Goal: Navigation & Orientation: Find specific page/section

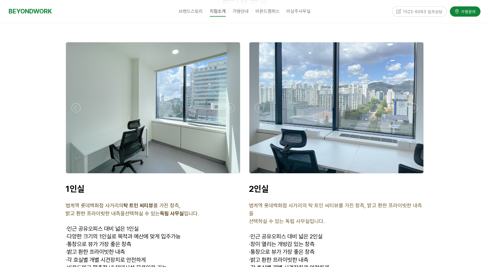
scroll to position [1382, 0]
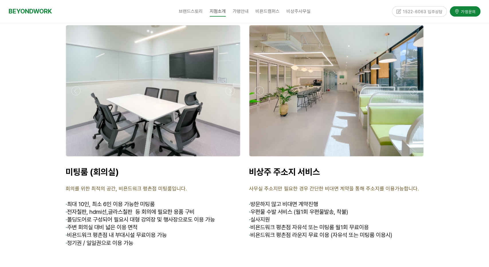
scroll to position [2203, 0]
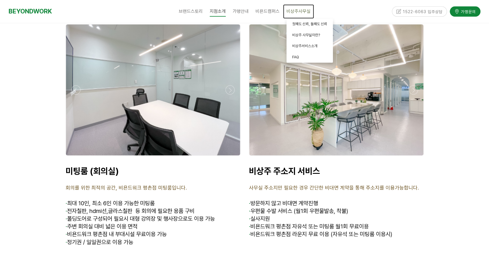
click at [295, 17] on link "비상주사무실" at bounding box center [298, 11] width 31 height 14
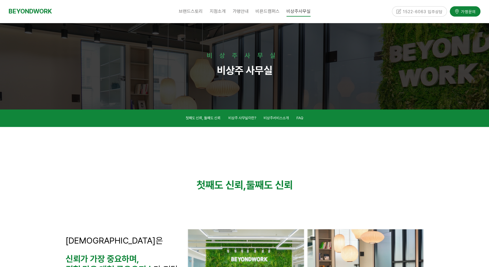
click at [167, 236] on p "[DEMOGRAPHIC_DATA]은" at bounding box center [123, 241] width 114 height 11
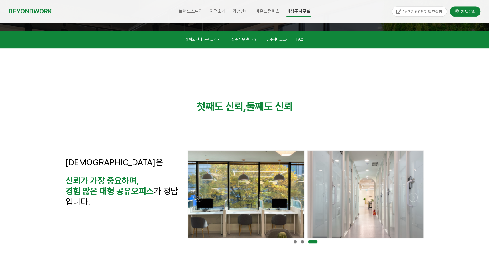
scroll to position [77, 0]
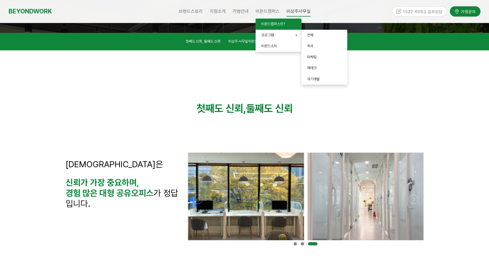
click at [279, 23] on span "비욘드캠퍼스란?" at bounding box center [273, 24] width 24 height 4
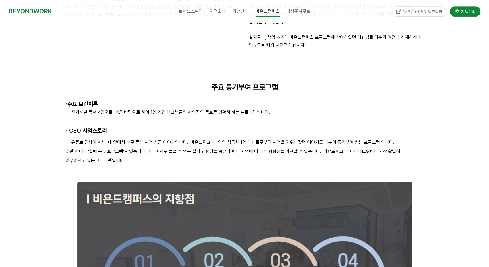
scroll to position [257, 0]
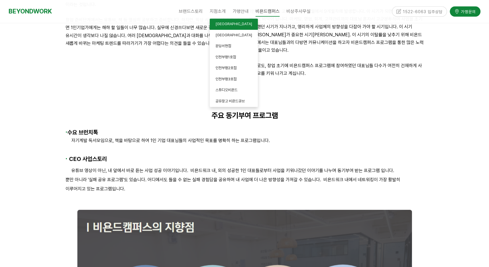
click at [234, 28] on link "[GEOGRAPHIC_DATA]" at bounding box center [234, 24] width 48 height 11
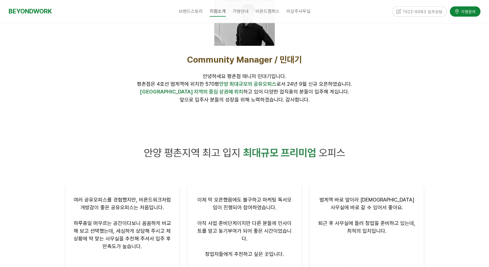
scroll to position [208, 0]
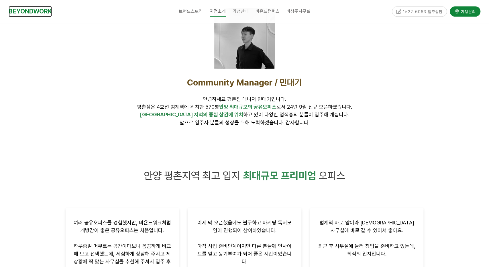
click at [48, 14] on link "BEYONDWORK" at bounding box center [30, 11] width 43 height 11
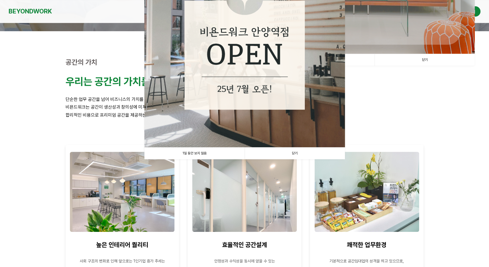
scroll to position [153, 0]
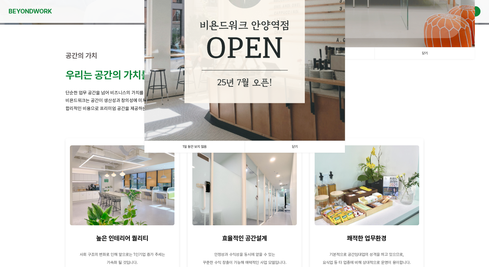
click at [275, 146] on link "닫기" at bounding box center [294, 147] width 100 height 12
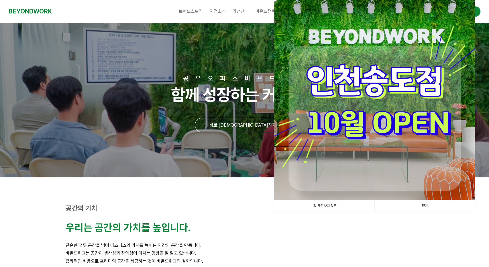
scroll to position [0, 0]
click at [406, 206] on link "닫기" at bounding box center [424, 207] width 100 height 12
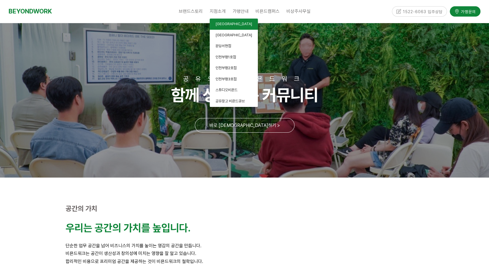
click at [220, 24] on span "[GEOGRAPHIC_DATA]" at bounding box center [233, 24] width 37 height 4
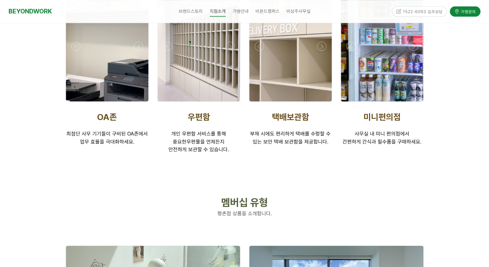
scroll to position [1177, 0]
click at [247, 151] on div at bounding box center [290, 159] width 92 height 17
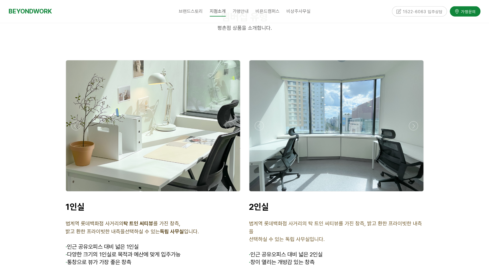
scroll to position [1364, 0]
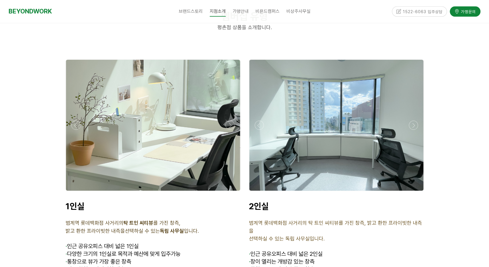
click at [230, 193] on div at bounding box center [152, 193] width 177 height 0
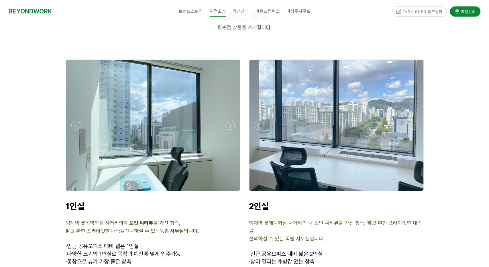
click at [416, 193] on div at bounding box center [335, 193] width 177 height 0
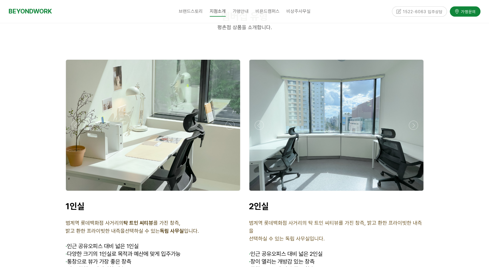
click at [416, 193] on div at bounding box center [335, 193] width 177 height 0
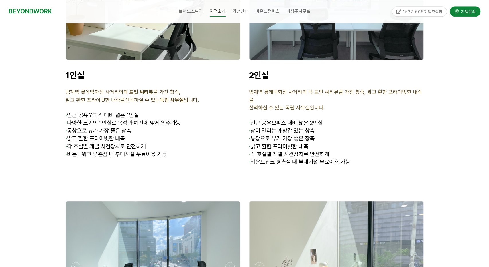
scroll to position [1507, 0]
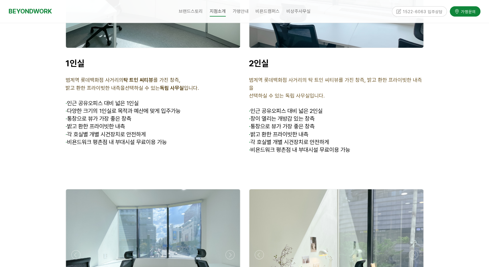
click at [243, 202] on div at bounding box center [152, 255] width 183 height 143
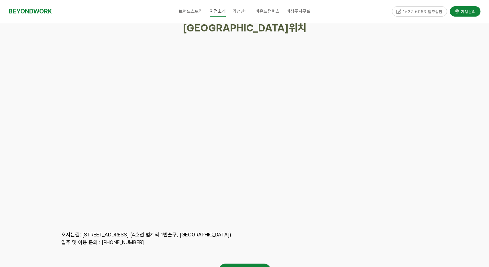
scroll to position [2607, 0]
